Goal: Task Accomplishment & Management: Use online tool/utility

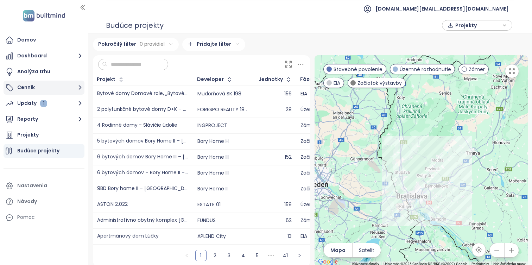
click at [76, 86] on icon "button" at bounding box center [80, 87] width 9 height 9
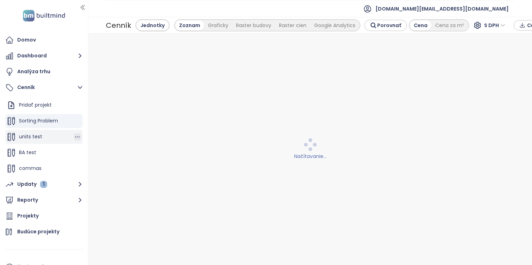
click at [78, 137] on icon "button" at bounding box center [77, 136] width 7 height 7
click at [110, 115] on button "Upraviť" at bounding box center [106, 113] width 40 height 9
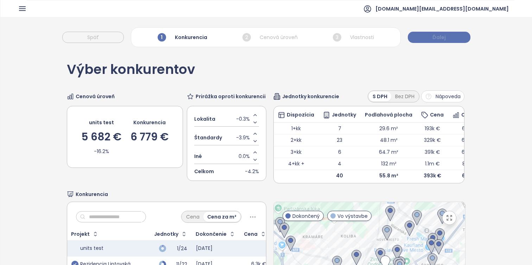
click at [442, 34] on span "Ďalej" at bounding box center [438, 37] width 13 height 8
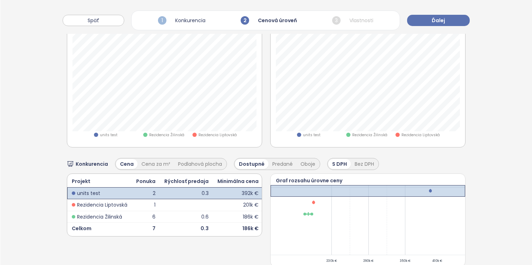
scroll to position [364, 0]
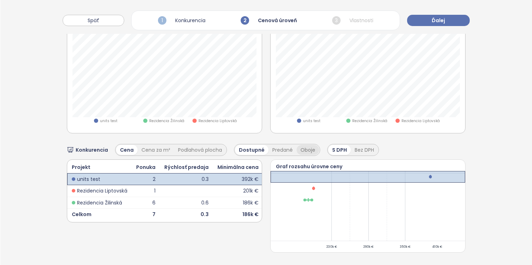
click at [303, 148] on div "Oboje" at bounding box center [308, 150] width 23 height 10
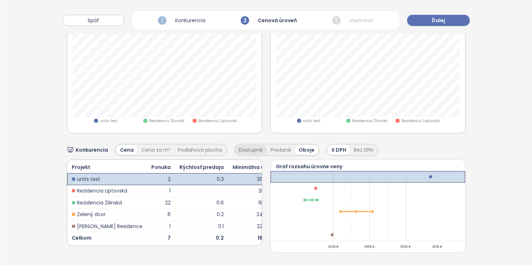
click at [246, 149] on div "Dostupné" at bounding box center [251, 150] width 32 height 10
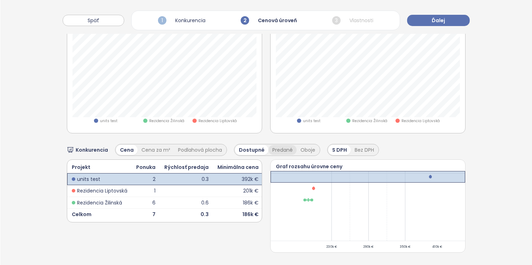
click at [270, 148] on div "Predané" at bounding box center [282, 150] width 28 height 10
